Goal: Information Seeking & Learning: Learn about a topic

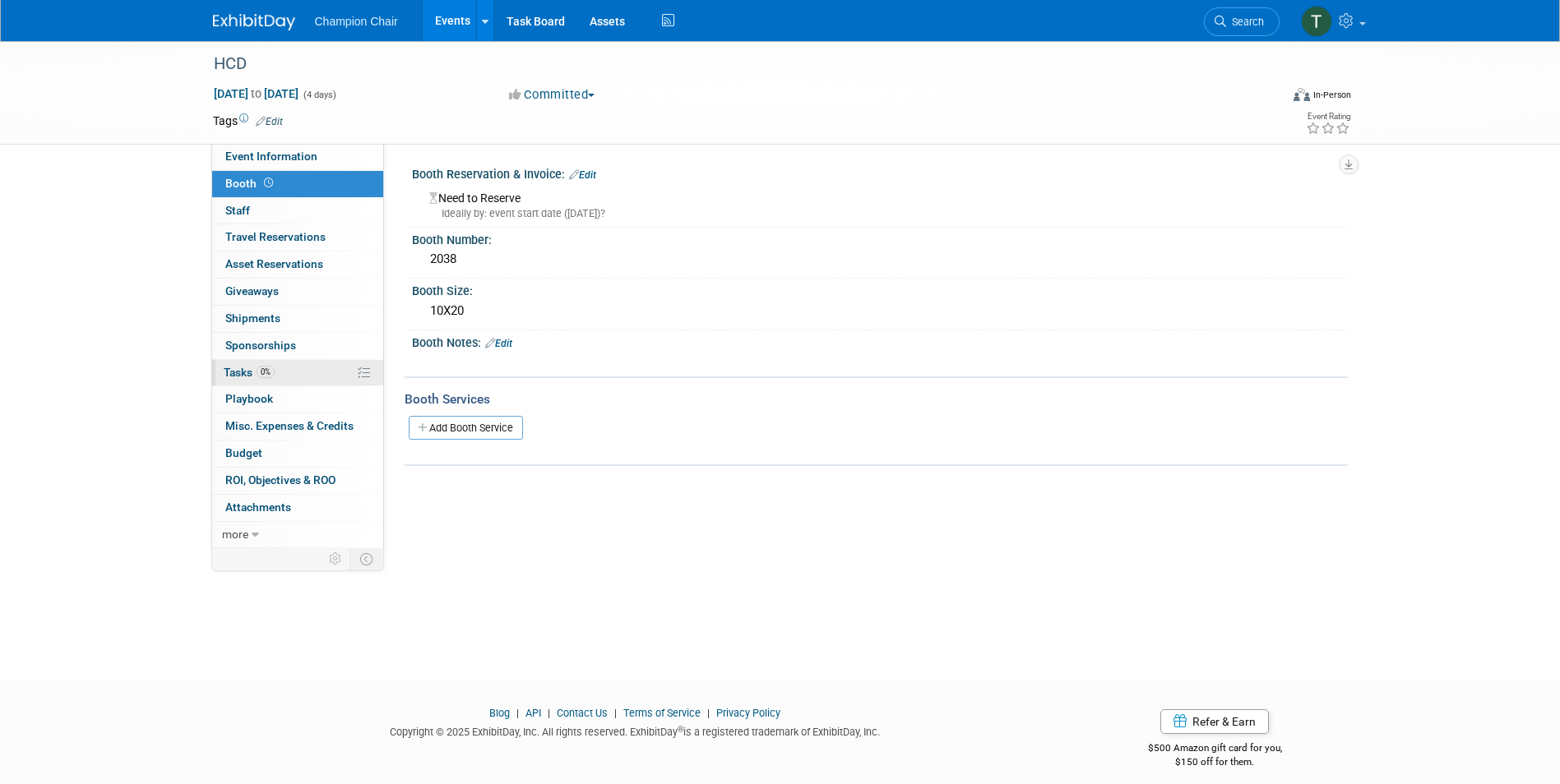
click at [243, 370] on span "Tasks 0%" at bounding box center [249, 373] width 51 height 14
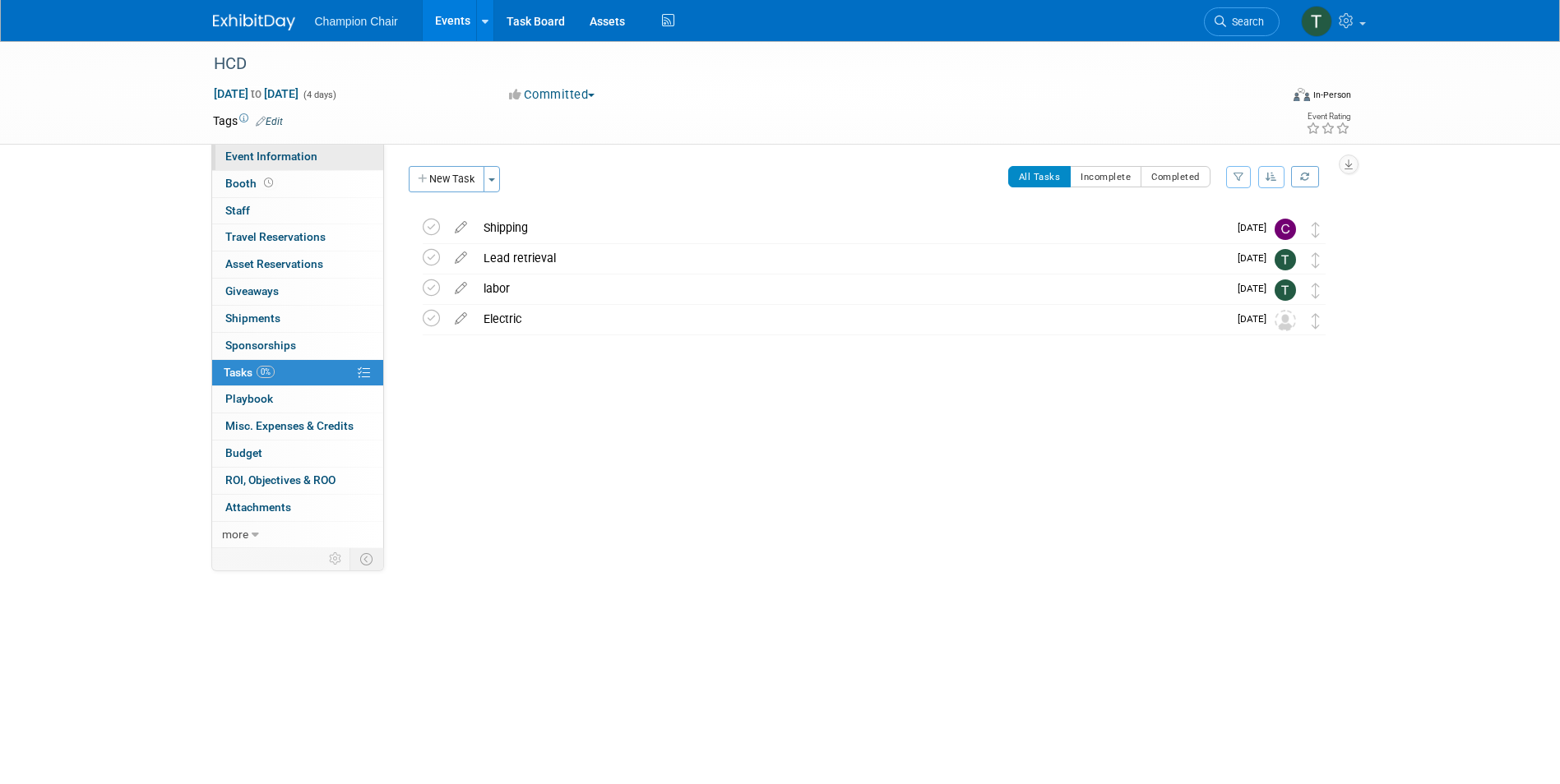
click at [284, 159] on span "Event Information" at bounding box center [270, 156] width 92 height 14
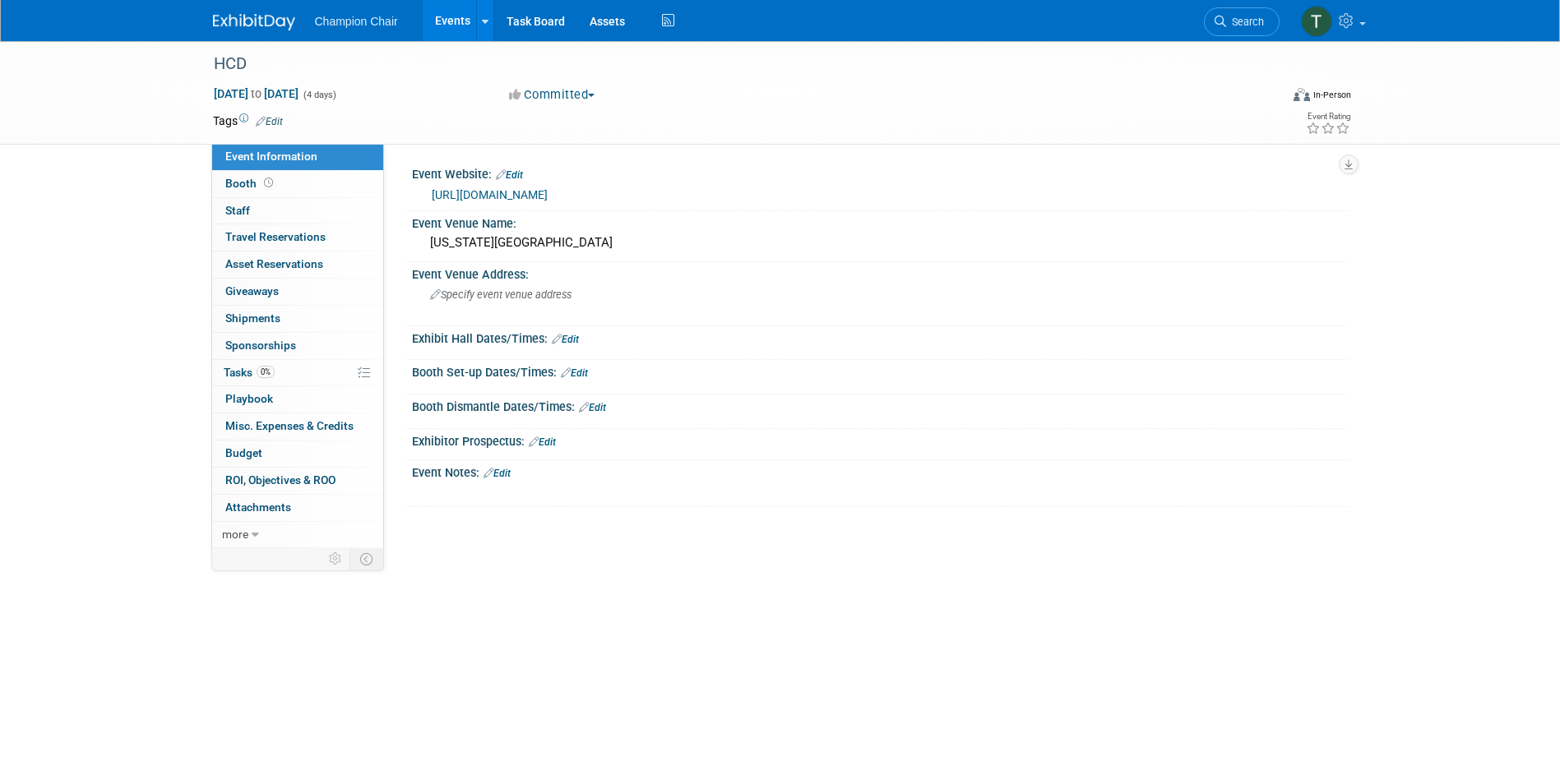
click at [496, 191] on link "http://hcdexpo.com" at bounding box center [490, 195] width 116 height 14
click at [466, 191] on link "http://hcdexpo.com" at bounding box center [490, 195] width 116 height 14
click at [456, 19] on link "Events" at bounding box center [453, 20] width 60 height 42
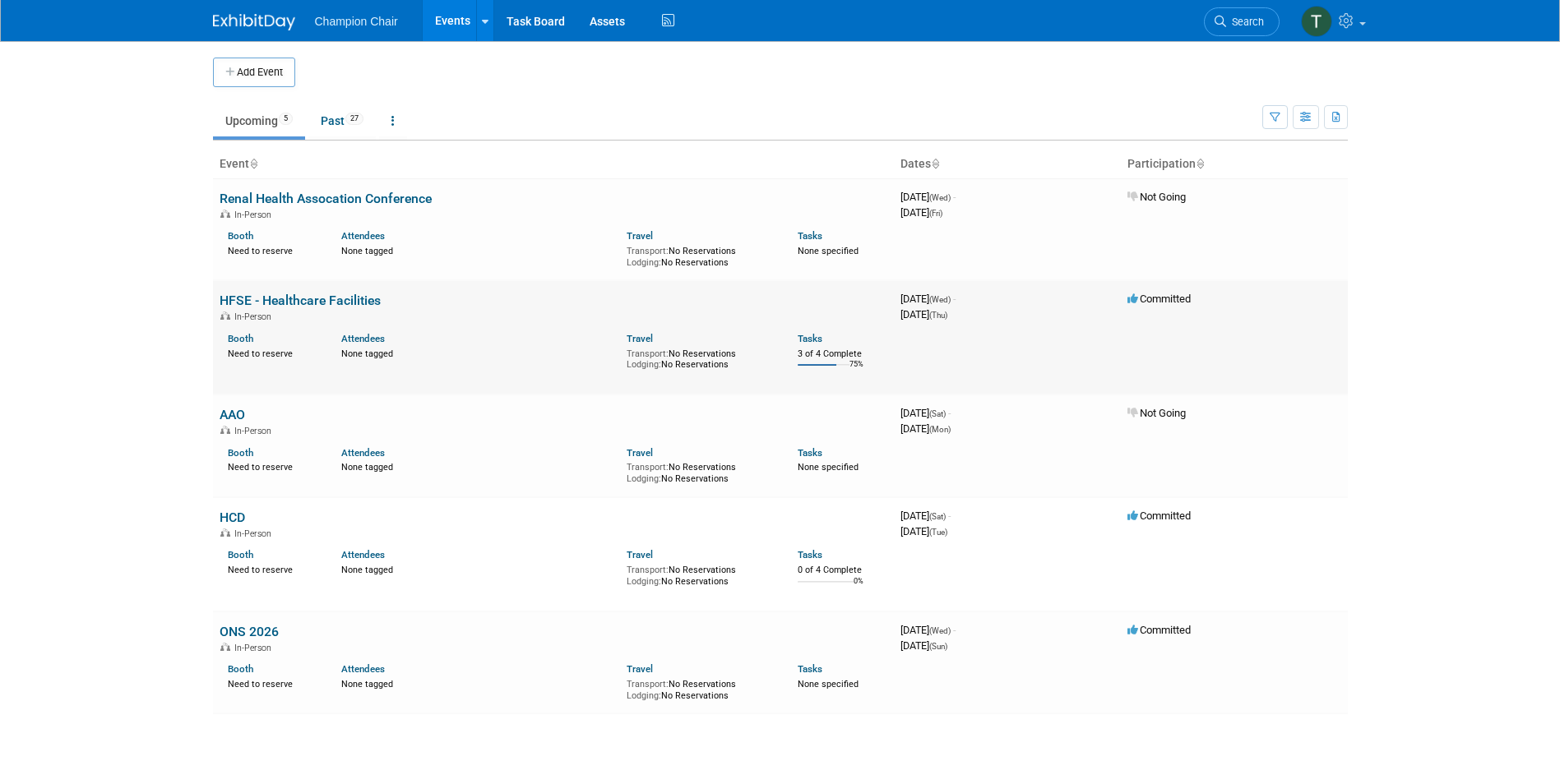
click at [315, 305] on link "HFSE - Healthcare Facilities" at bounding box center [299, 300] width 161 height 15
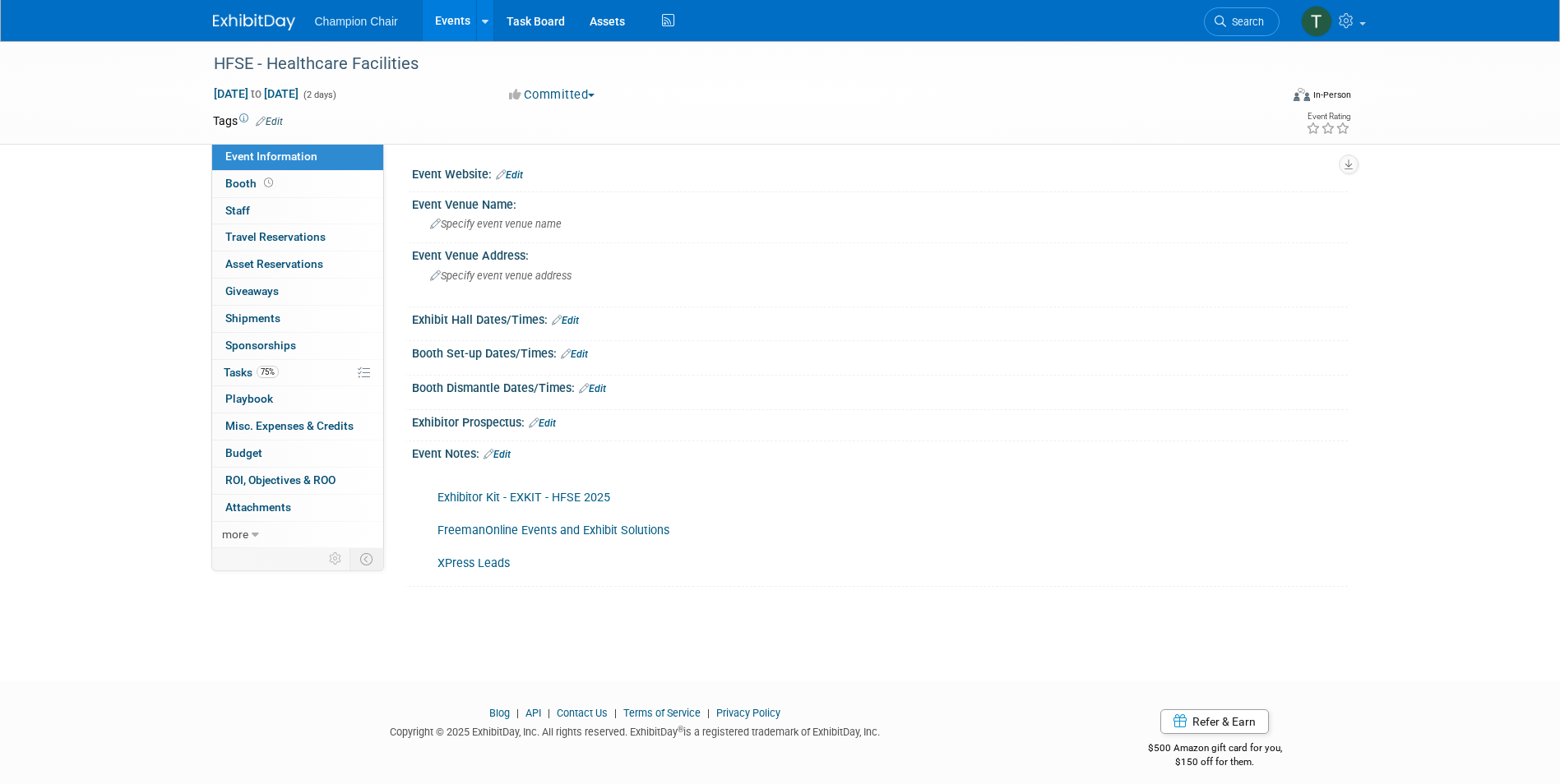
click at [575, 501] on link "Exhibitor Kit - EXKIT - HFSE 2025" at bounding box center [524, 497] width 173 height 14
click at [508, 524] on link "FreemanOnline Events and Exhibit Solutions" at bounding box center [553, 530] width 232 height 14
